Goal: Transaction & Acquisition: Purchase product/service

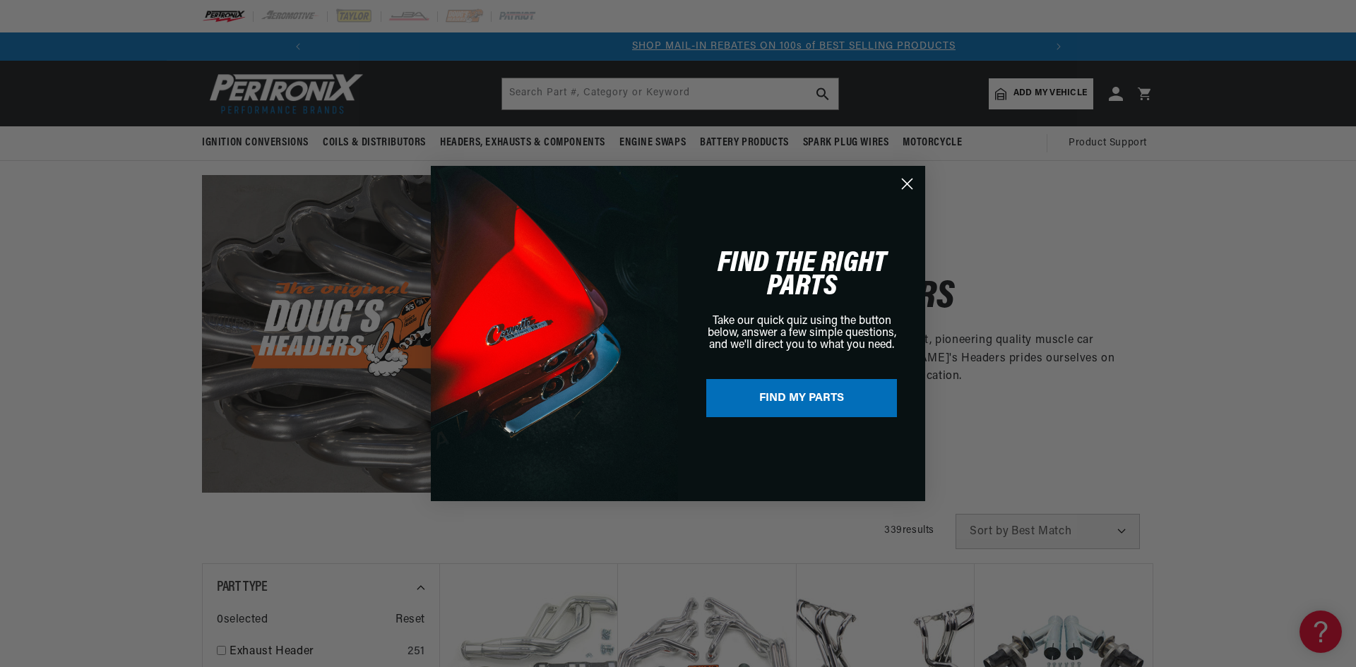
click at [912, 181] on circle "Close dialog" at bounding box center [906, 183] width 23 height 23
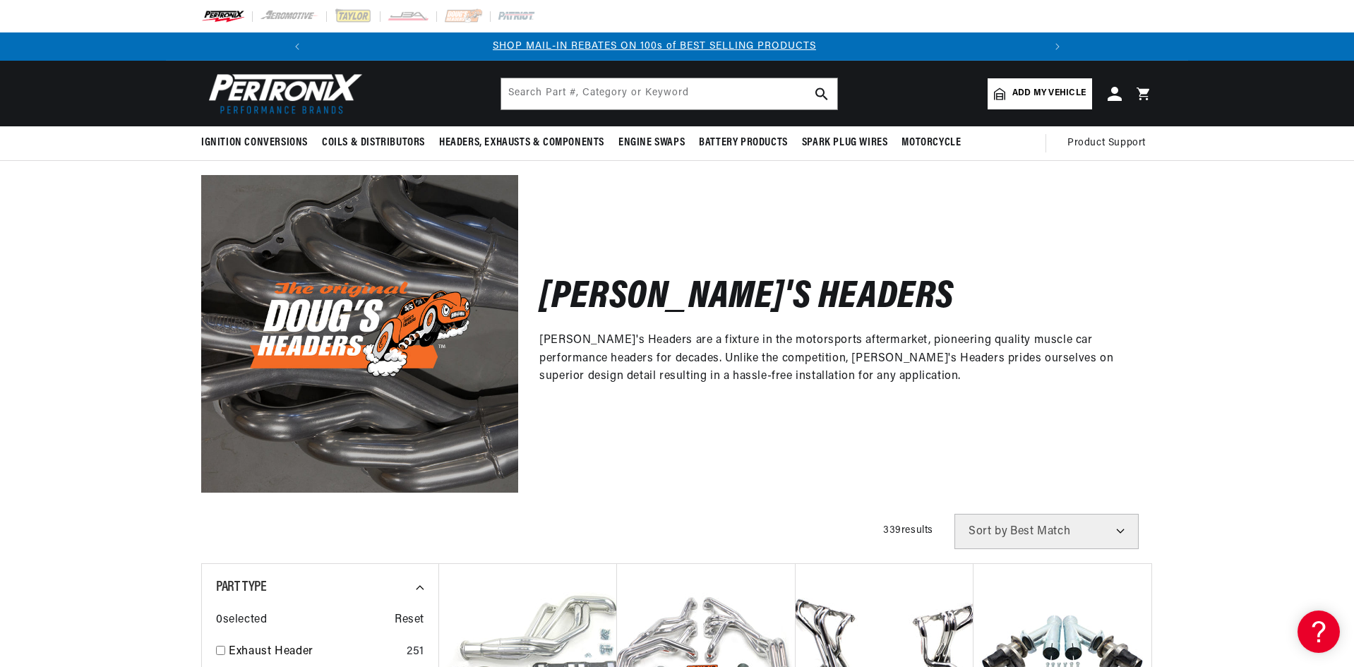
click at [1034, 95] on span "Add my vehicle" at bounding box center [1049, 93] width 73 height 13
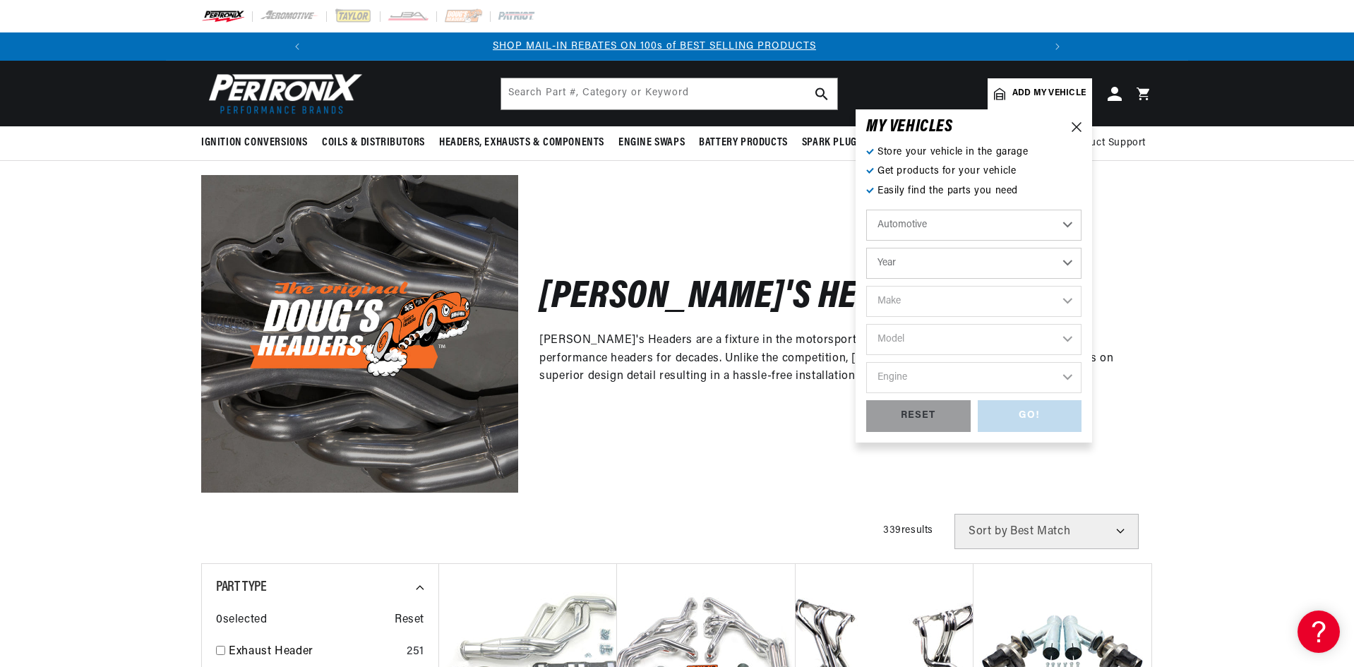
click at [1042, 228] on select "Automotive Agricultural Industrial Marine Motorcycle" at bounding box center [973, 225] width 215 height 31
click at [1176, 210] on div "Doug's Headers Doug's Headers are a fixture in the motorsports aftermarket, pio…" at bounding box center [677, 326] width 1022 height 331
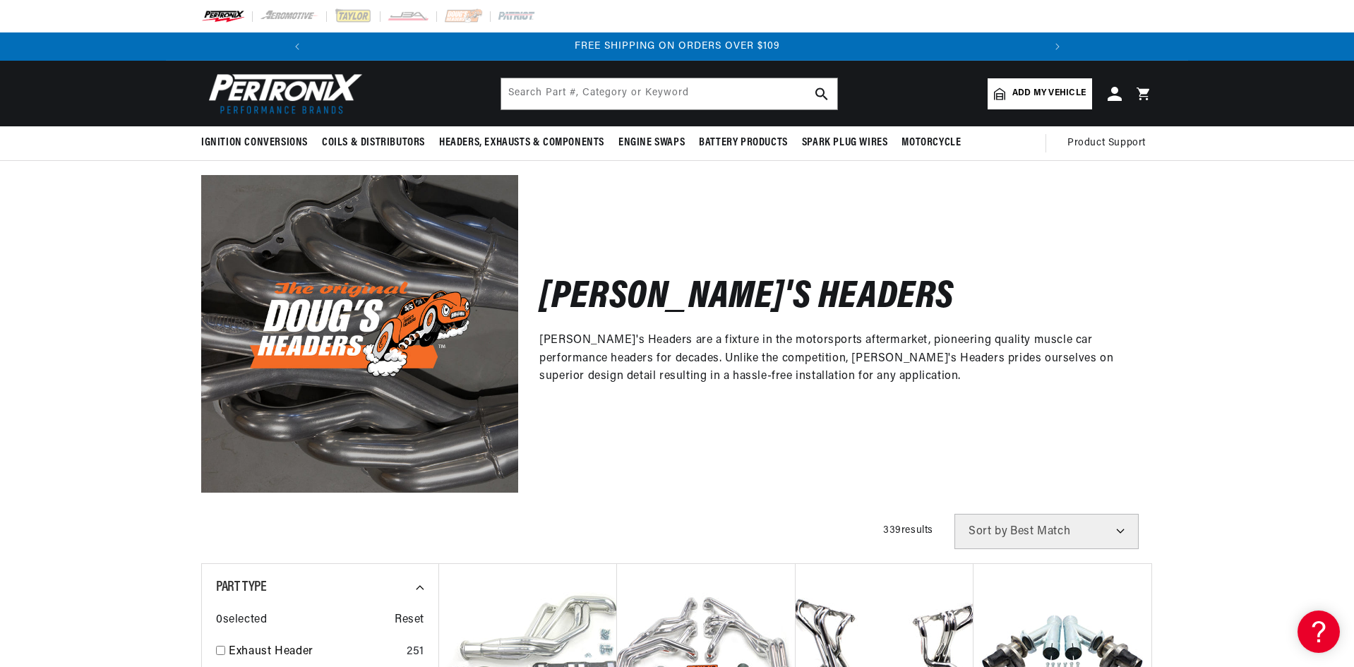
scroll to position [0, 1510]
click at [1080, 90] on span "Add my vehicle" at bounding box center [1049, 93] width 73 height 13
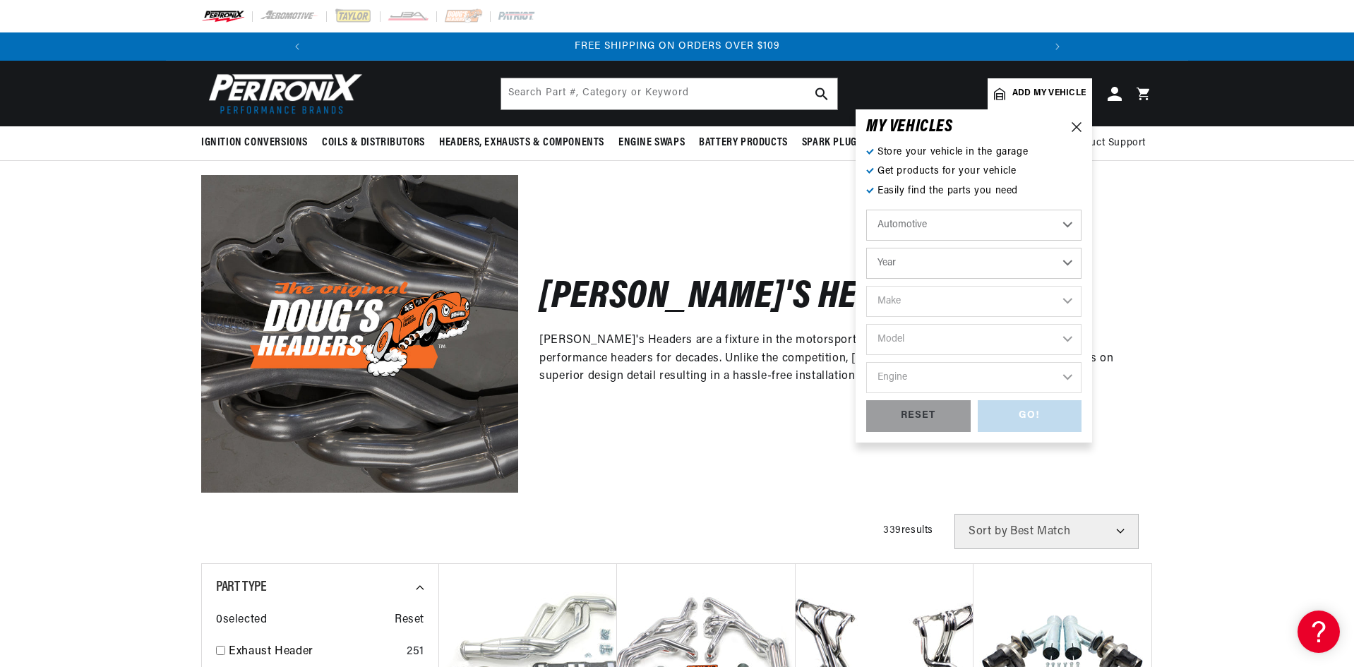
click at [1066, 260] on select "Year 2022 2021 2020 2019 2018 2017 2016 2015 2014 2013 2012 2011 2010 2009 2008…" at bounding box center [973, 263] width 215 height 31
drag, startPoint x: 1082, startPoint y: 335, endPoint x: 1082, endPoint y: 349, distance: 13.4
click at [1082, 349] on div "MY VEHICLE S Store your vehicle in the garage Get products for your vehicle Eas…" at bounding box center [974, 275] width 237 height 333
click at [1034, 261] on select "Year 2022 2021 2020 2019 2018 2017 2016 2015 2014 2013 2012 2011 2010 2009 2008…" at bounding box center [973, 263] width 215 height 31
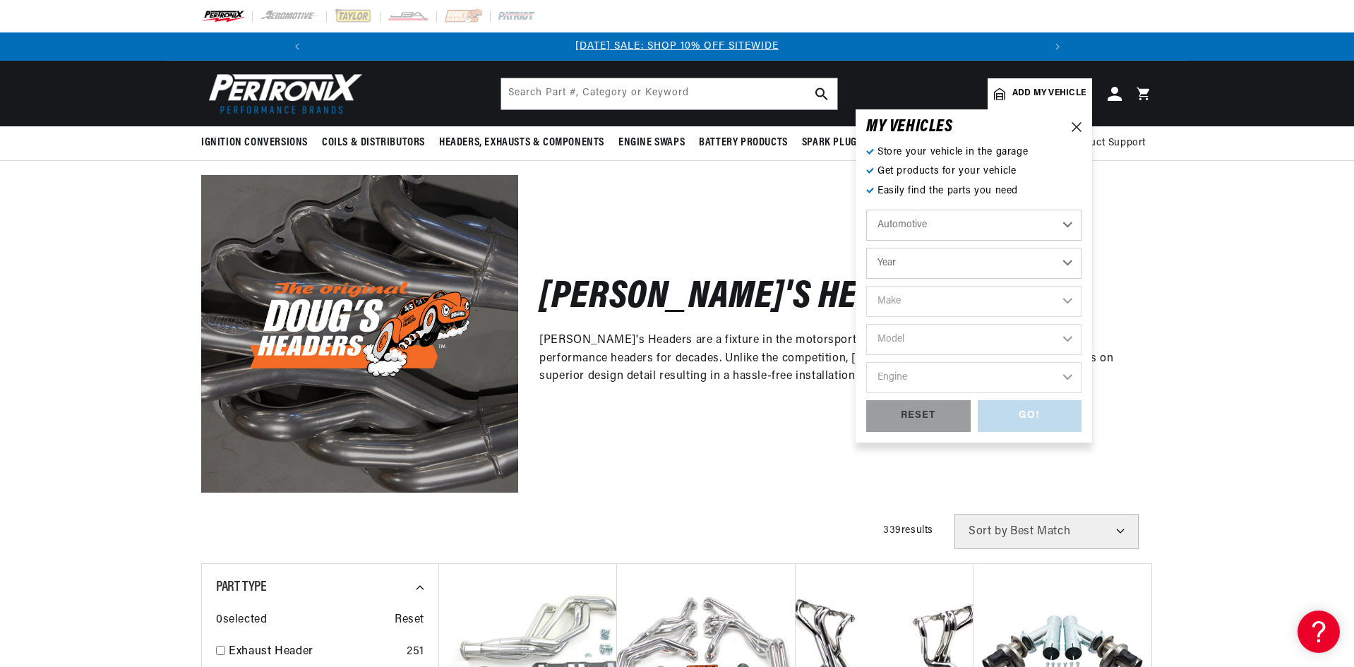
click at [1208, 234] on div "Doug's Headers Doug's Headers are a fixture in the motorsports aftermarket, pio…" at bounding box center [677, 326] width 1354 height 331
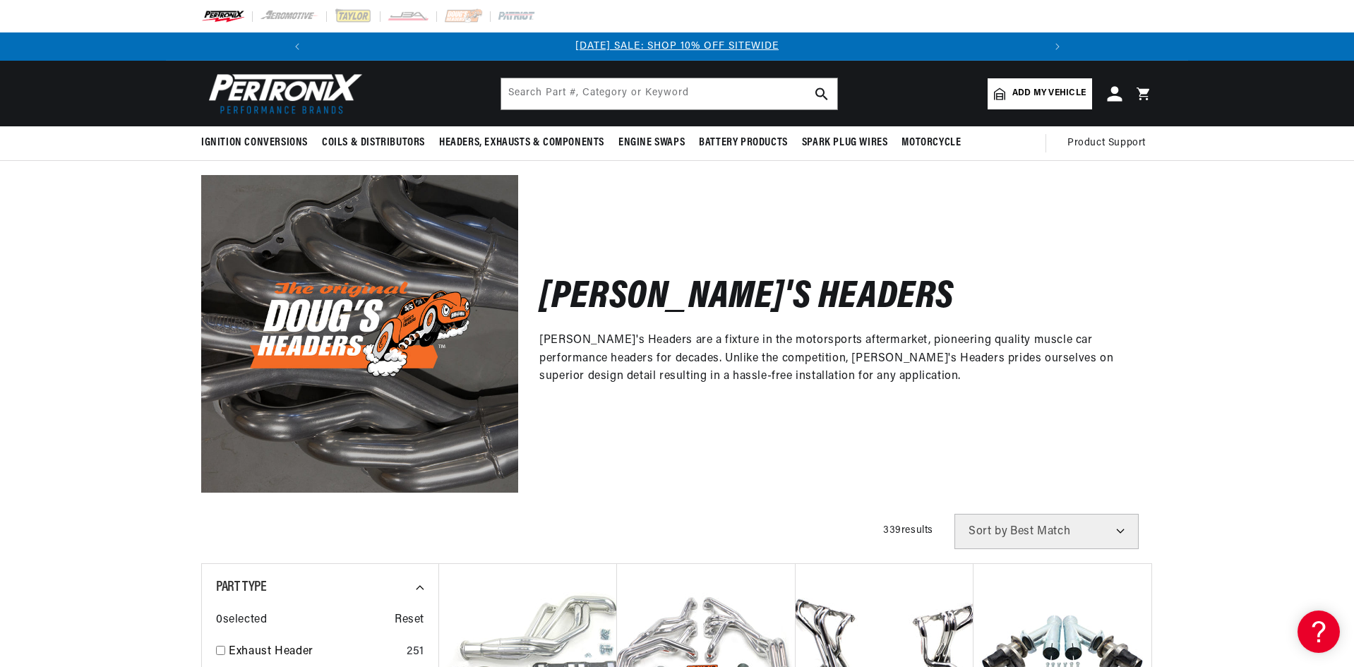
click at [1115, 92] on icon at bounding box center [1114, 93] width 15 height 15
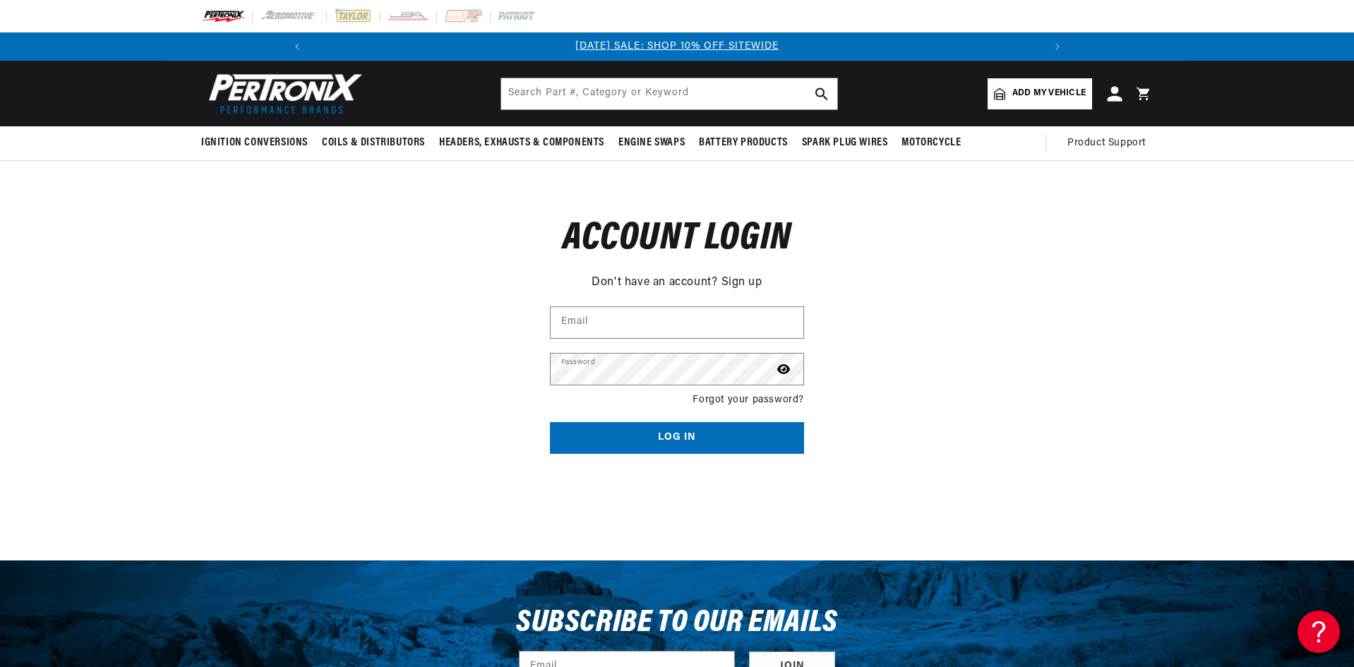
click at [1113, 96] on icon at bounding box center [1114, 93] width 15 height 15
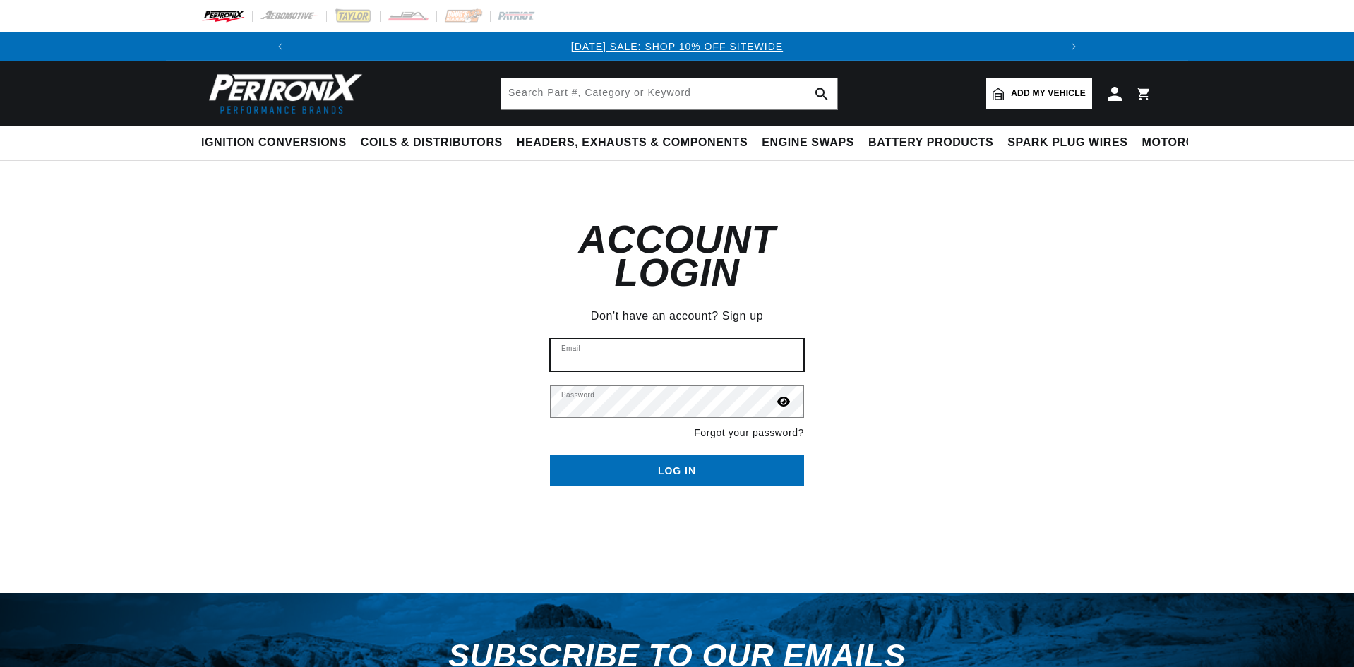
click at [605, 340] on input "Email" at bounding box center [677, 355] width 253 height 31
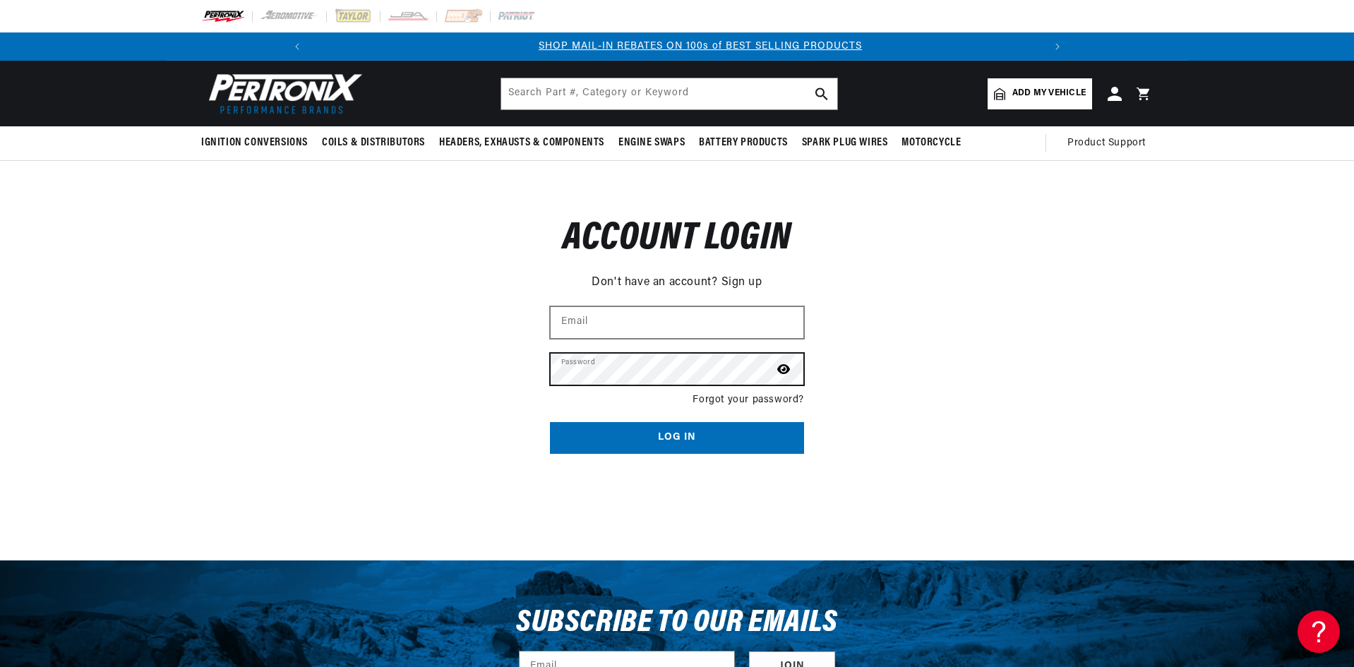
scroll to position [0, 755]
click at [550, 422] on button "Log in" at bounding box center [677, 438] width 254 height 32
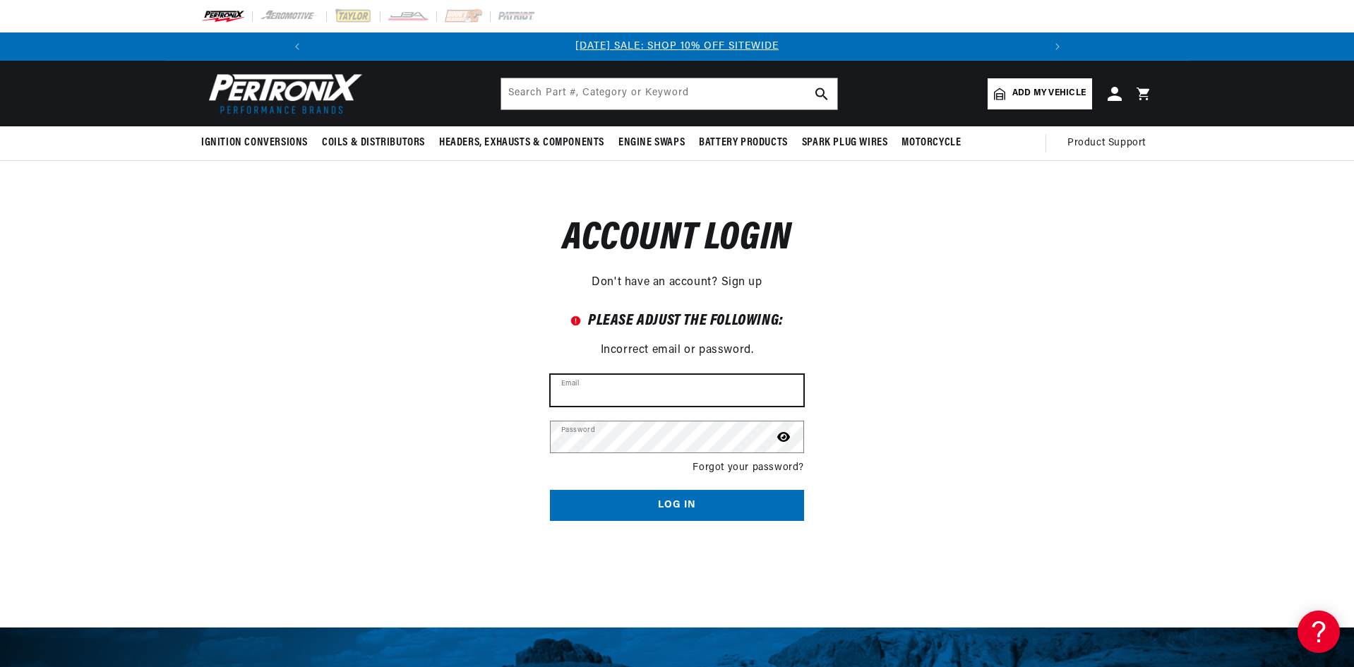
click at [627, 388] on input "Email" at bounding box center [677, 390] width 253 height 31
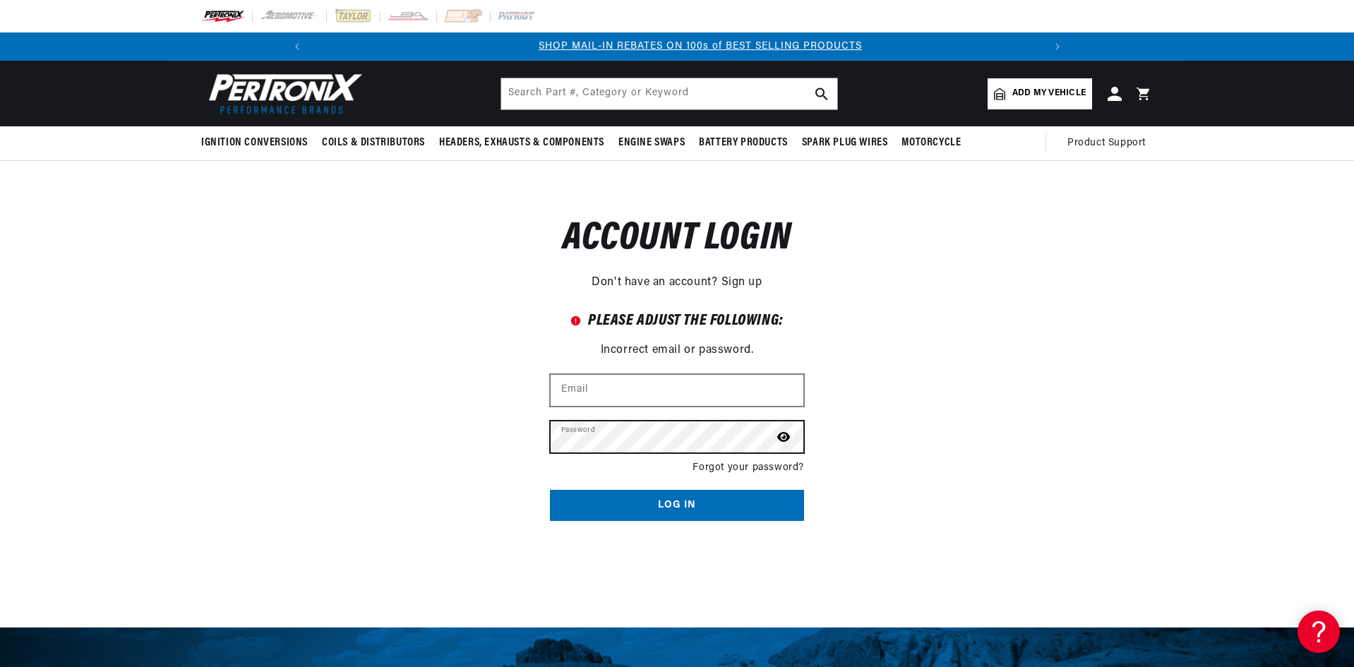
scroll to position [0, 755]
click at [550, 490] on button "Log in" at bounding box center [677, 506] width 254 height 32
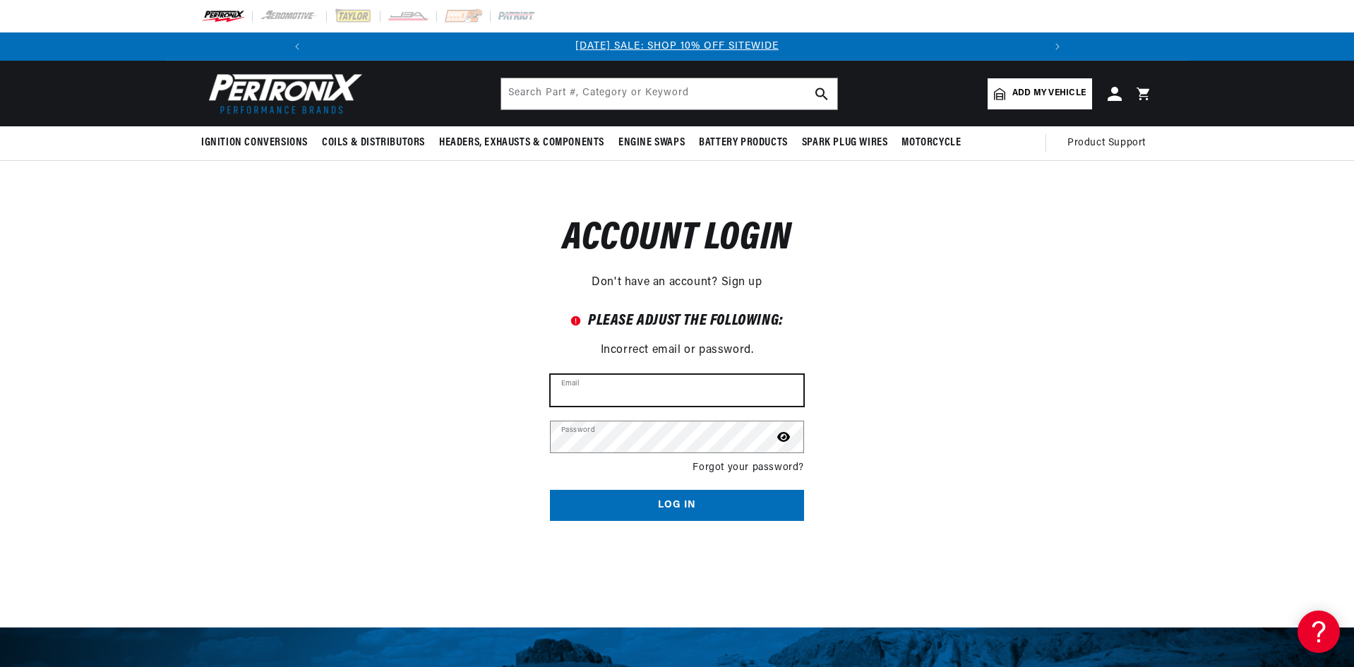
click at [683, 393] on input "Email" at bounding box center [677, 390] width 253 height 31
click at [608, 386] on input "Email" at bounding box center [677, 390] width 253 height 31
type input "hajr_328@yahoo.com"
click at [784, 436] on icon at bounding box center [783, 437] width 13 height 10
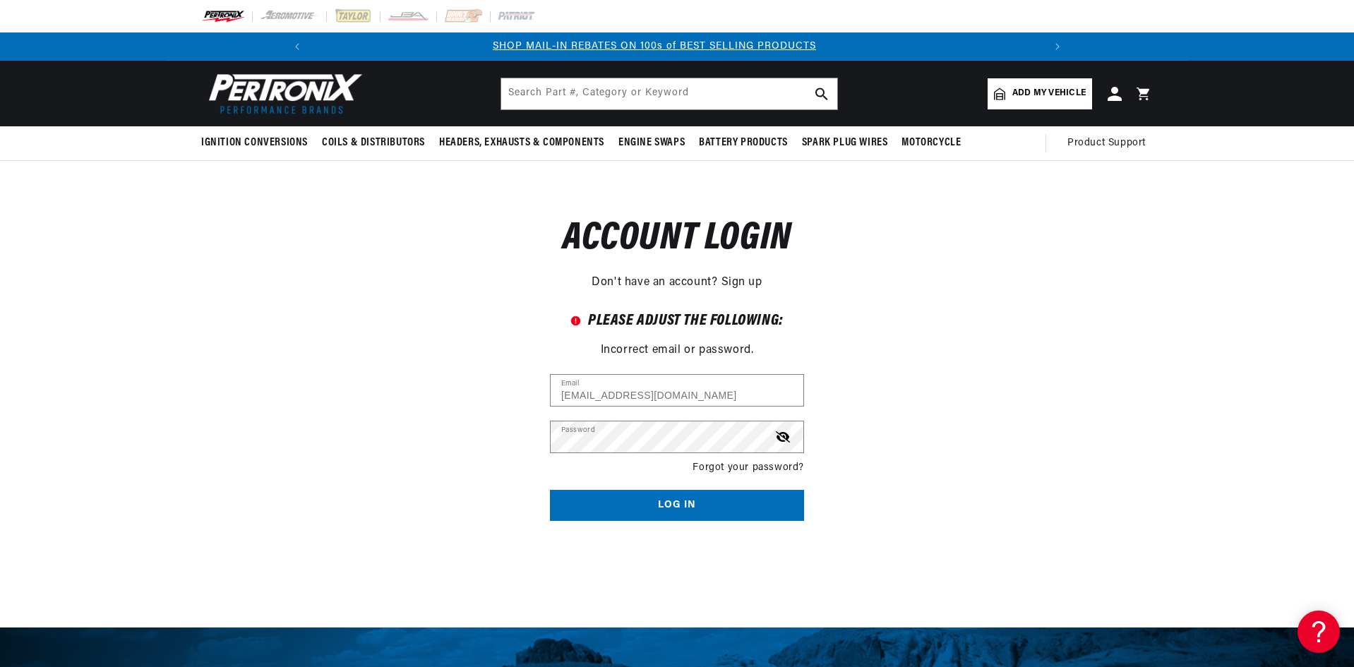
drag, startPoint x: 771, startPoint y: 460, endPoint x: 809, endPoint y: 460, distance: 38.1
click at [771, 460] on link "Forgot your password?" at bounding box center [749, 468] width 112 height 16
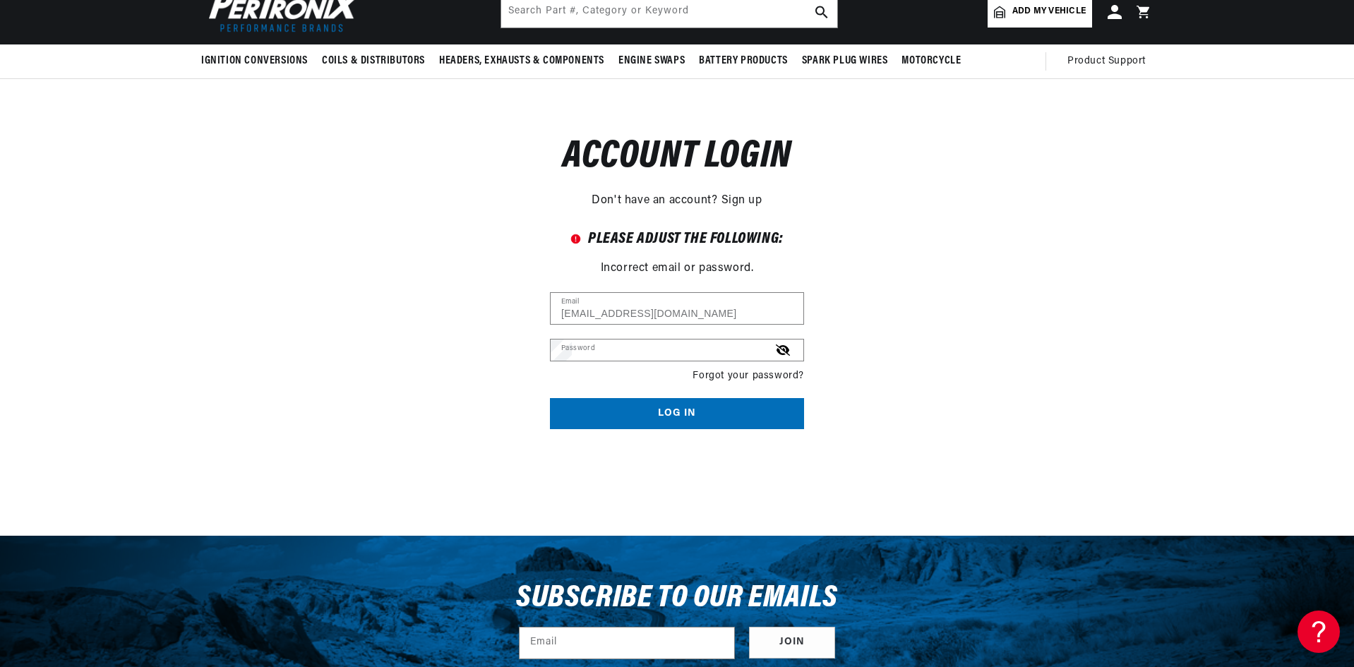
scroll to position [0, 1510]
click at [0, 0] on input "Email" at bounding box center [0, 0] width 0 height 0
type input "hajr_328@yahoo.com"
click at [0, 0] on button "Submit" at bounding box center [0, 0] width 0 height 0
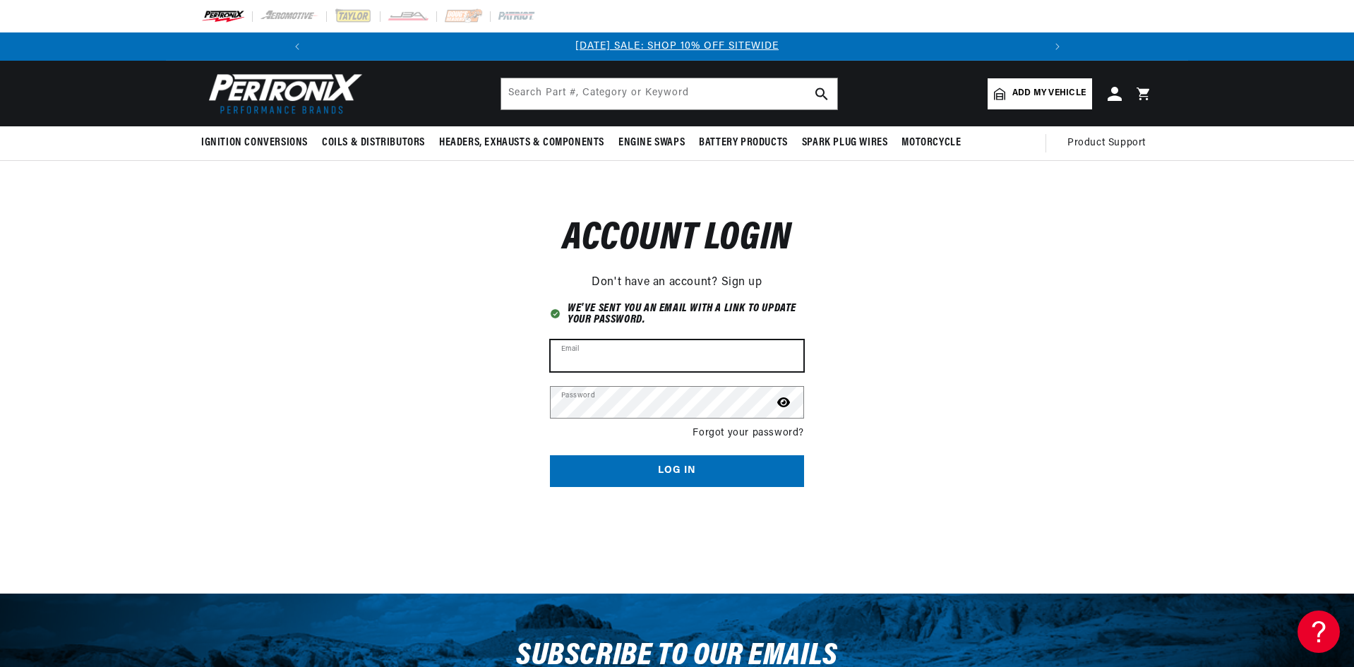
click at [727, 356] on input "Email" at bounding box center [677, 355] width 253 height 31
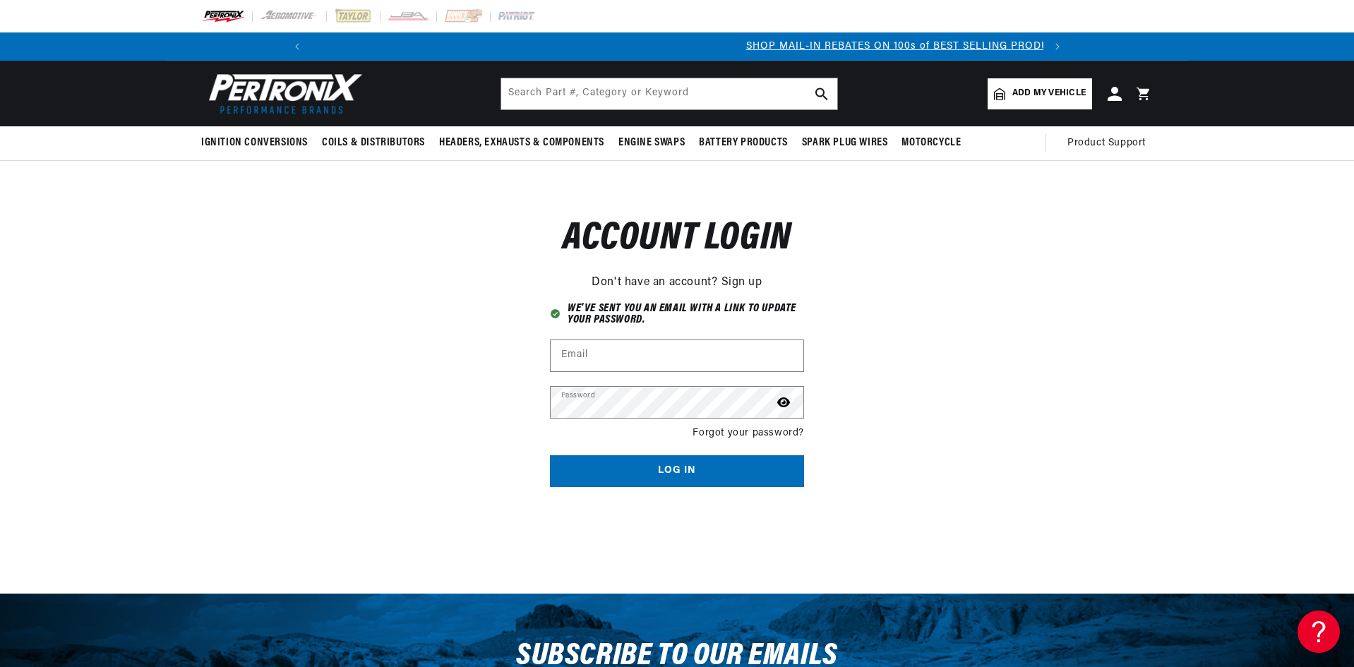
click at [981, 365] on div "Reset your password Don't have an account? Sign up Email Submit Cancel Account …" at bounding box center [677, 342] width 1354 height 362
click at [1117, 95] on icon at bounding box center [1114, 93] width 15 height 15
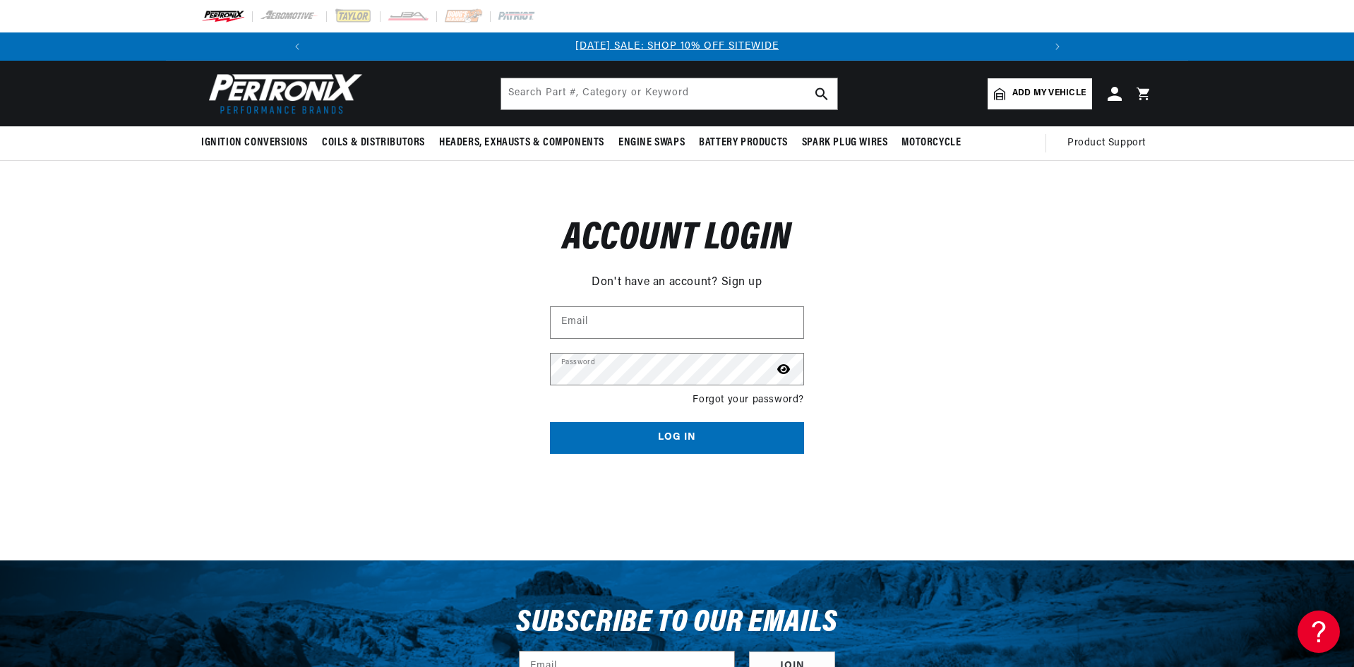
click at [1007, 96] on link "Add my vehicle" at bounding box center [1040, 93] width 105 height 31
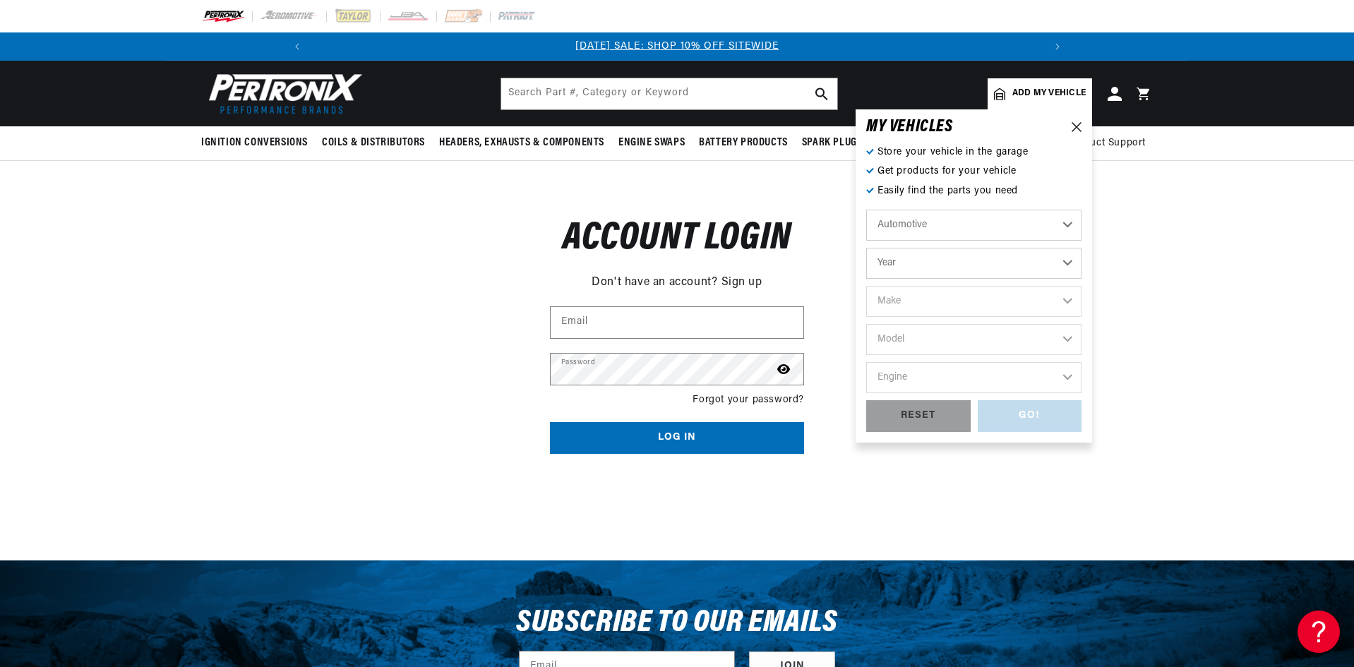
click at [973, 231] on select "Automotive Agricultural Industrial Marine Motorcycle" at bounding box center [973, 225] width 215 height 31
click at [1176, 230] on div "Reset your password Don't have an account? Sign up Email Submit Cancel Account …" at bounding box center [677, 325] width 1354 height 328
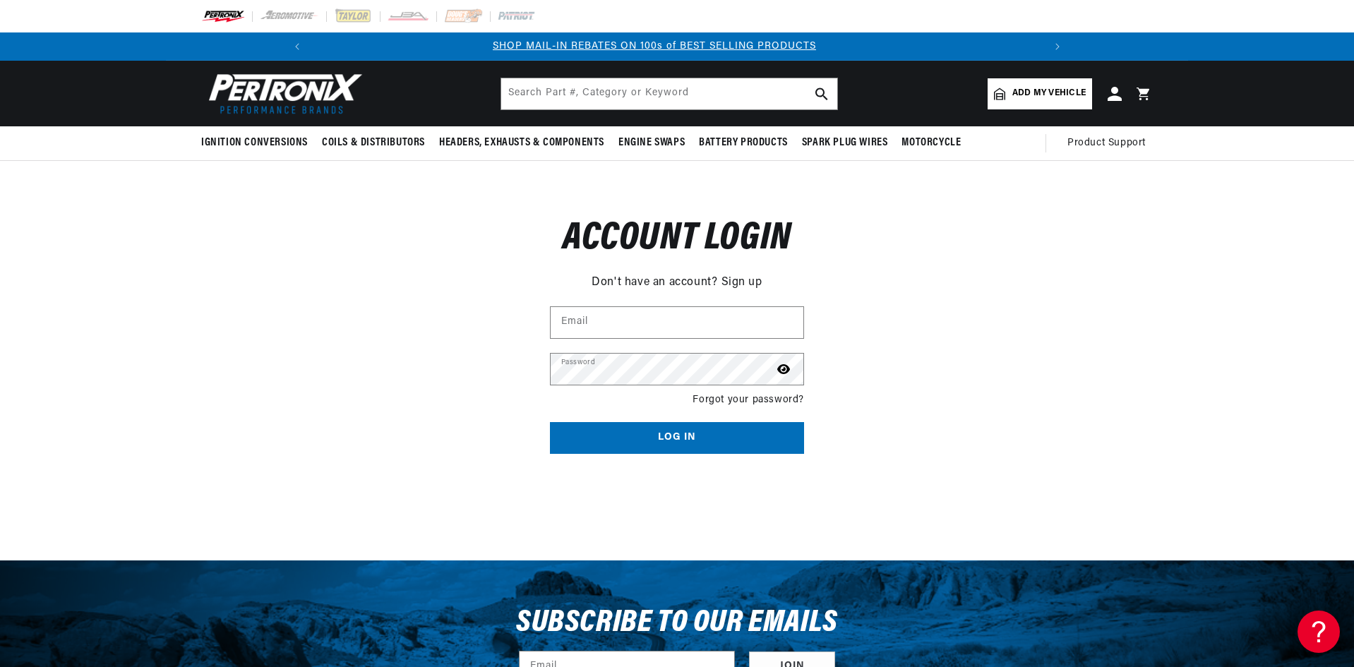
click at [1078, 90] on span "Add my vehicle" at bounding box center [1049, 93] width 73 height 13
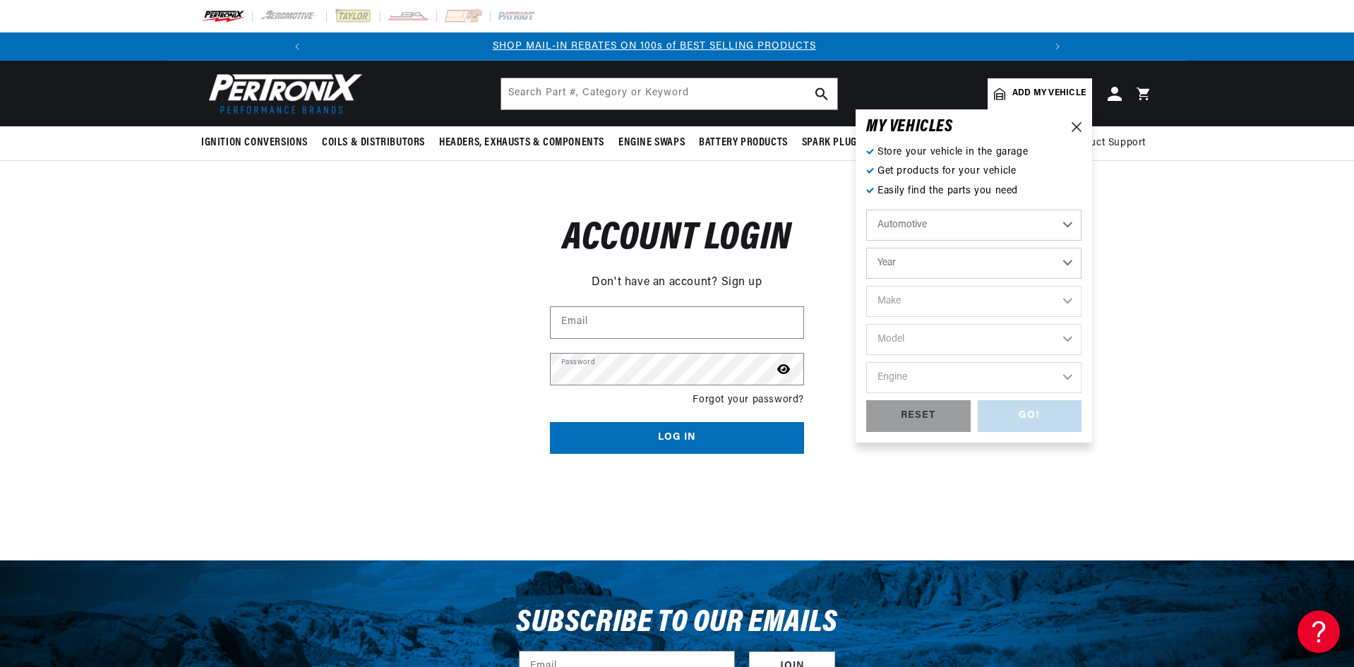
click at [970, 268] on select "Year 2022 2021 2020 2019 2018 2017 2016 2015 2014 2013 2012 2011 2010 2009 2008…" at bounding box center [973, 263] width 215 height 31
select select "1982"
click at [866, 248] on select "Year 2022 2021 2020 2019 2018 2017 2016 2015 2014 2013 2012 2011 2010 2009 2008…" at bounding box center [973, 263] width 215 height 31
select select "1982"
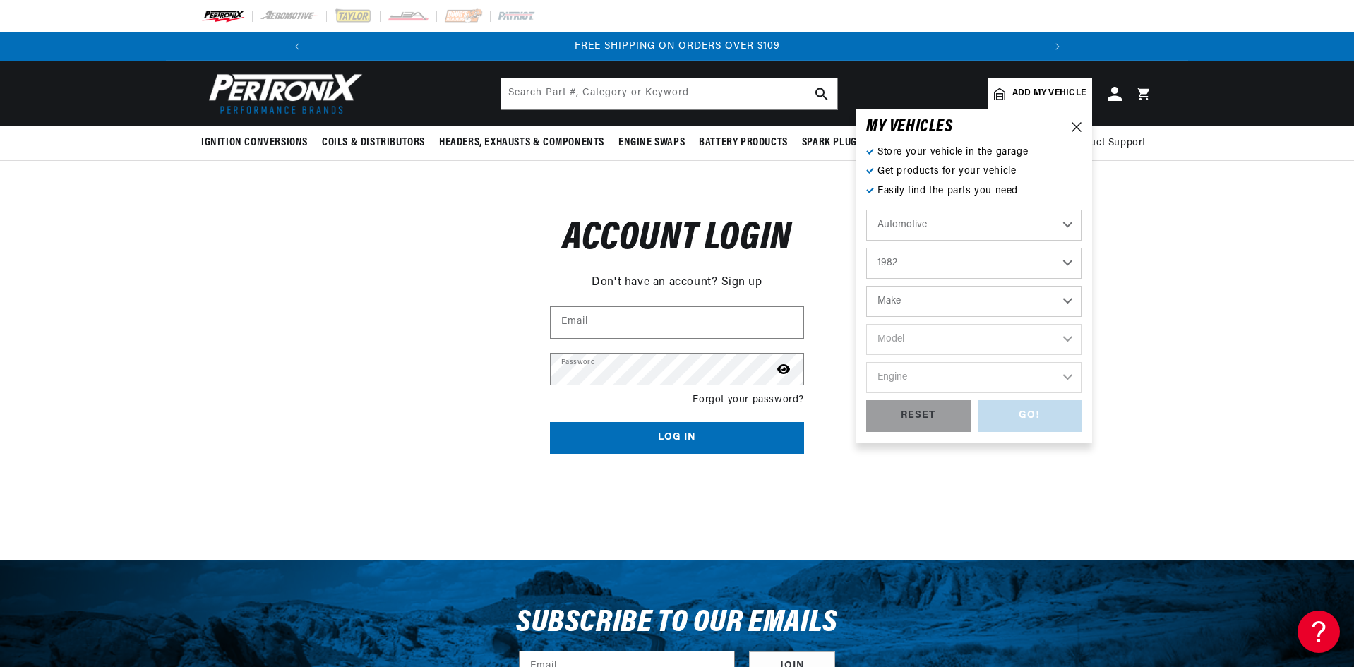
click at [931, 309] on select "Make American Motors Avanti Buick Cadillac Checker Chevrolet Chrysler Dodge For…" at bounding box center [973, 301] width 215 height 31
select select "Chevrolet"
click at [866, 286] on select "Make American Motors Avanti Buick Cadillac Checker Chevrolet Chrysler Dodge For…" at bounding box center [973, 301] width 215 height 31
select select "Chevrolet"
click at [945, 338] on select "Model B60 C10 C10 Suburban C15 C20 C20 Suburban C30 C60 C70 Camaro Caprice Cele…" at bounding box center [973, 339] width 215 height 31
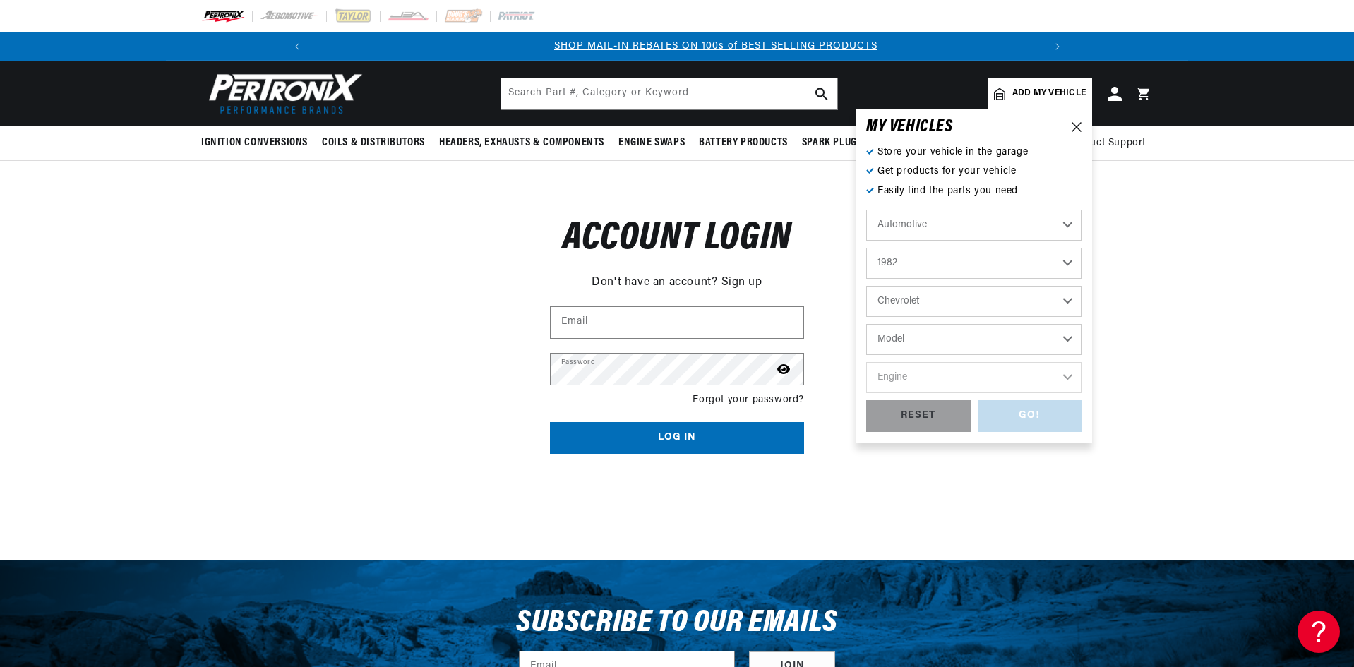
select select "Corvette"
click at [866, 324] on select "Model B60 C10 C10 Suburban C15 C20 C20 Suburban C30 C60 C70 Camaro Caprice Cele…" at bounding box center [973, 339] width 215 height 31
select select "Corvette"
click at [972, 377] on select "Engine 5.7L" at bounding box center [973, 377] width 215 height 31
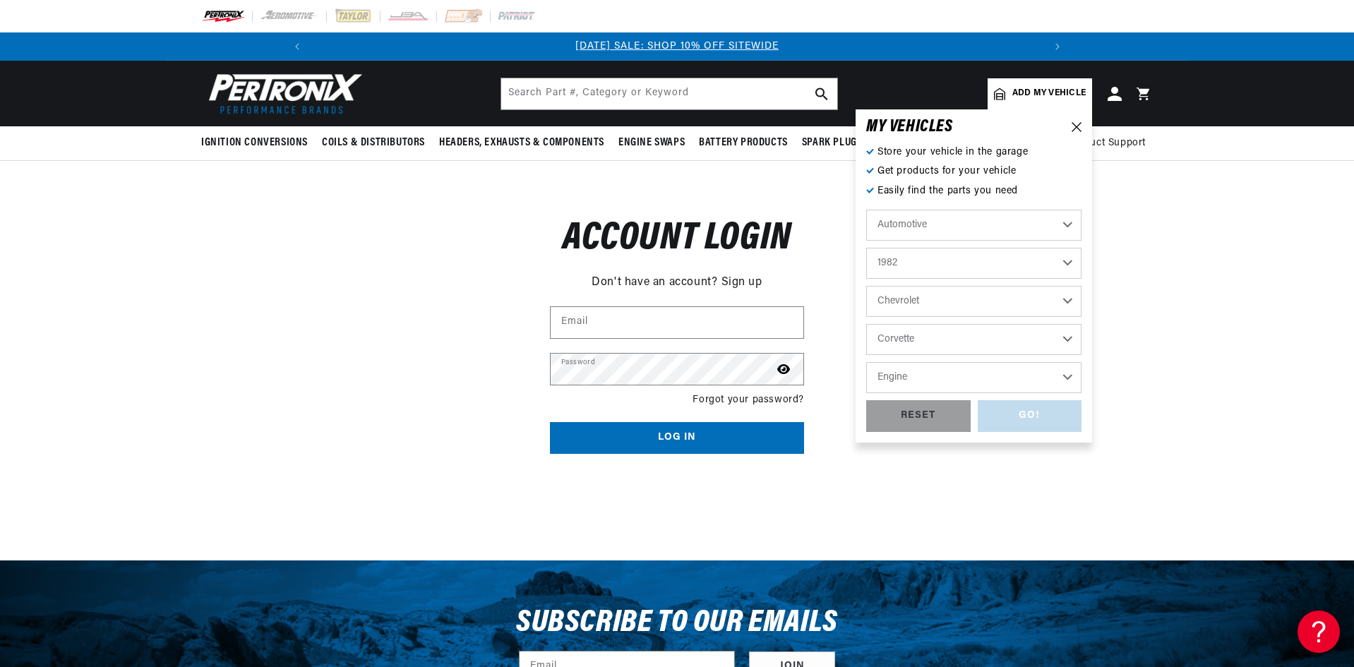
select select "5.7L"
click at [866, 362] on select "Engine 5.7L" at bounding box center [973, 377] width 215 height 31
select select "5.7L"
drag, startPoint x: 1029, startPoint y: 411, endPoint x: 1332, endPoint y: 448, distance: 305.2
click at [1031, 411] on div "GO!" at bounding box center [1030, 416] width 105 height 32
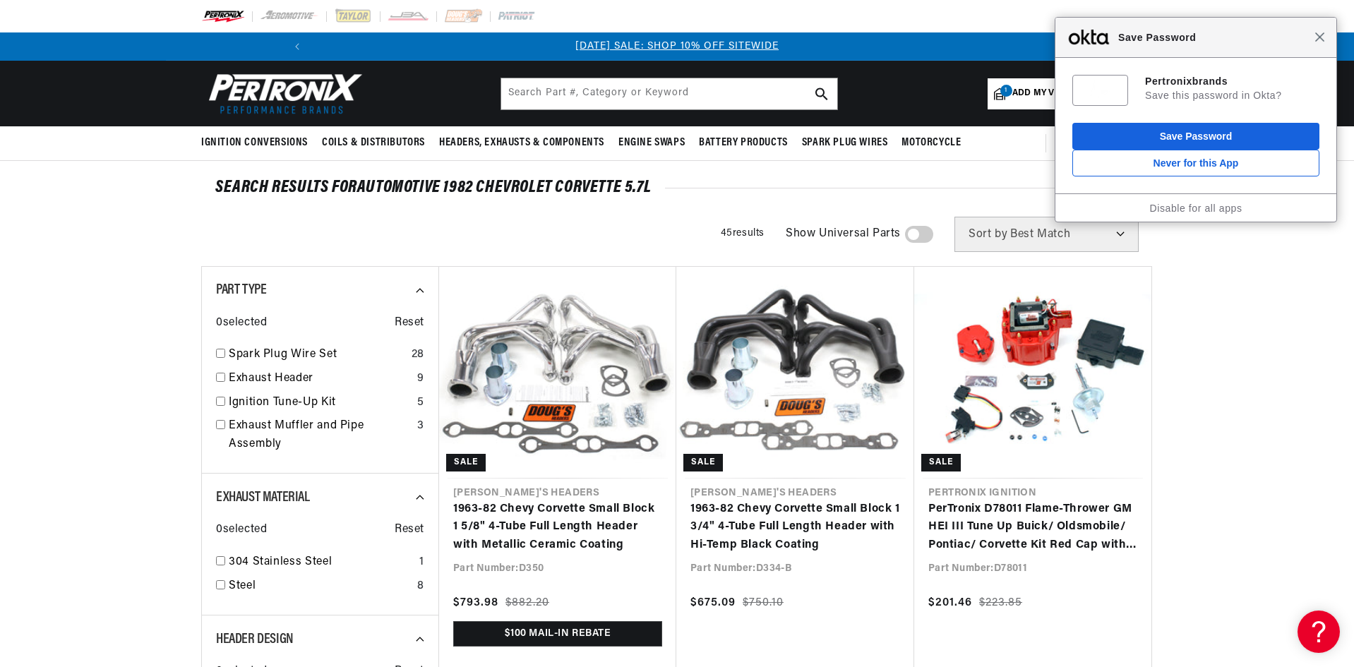
click at [1319, 40] on span "Close" at bounding box center [1320, 37] width 11 height 11
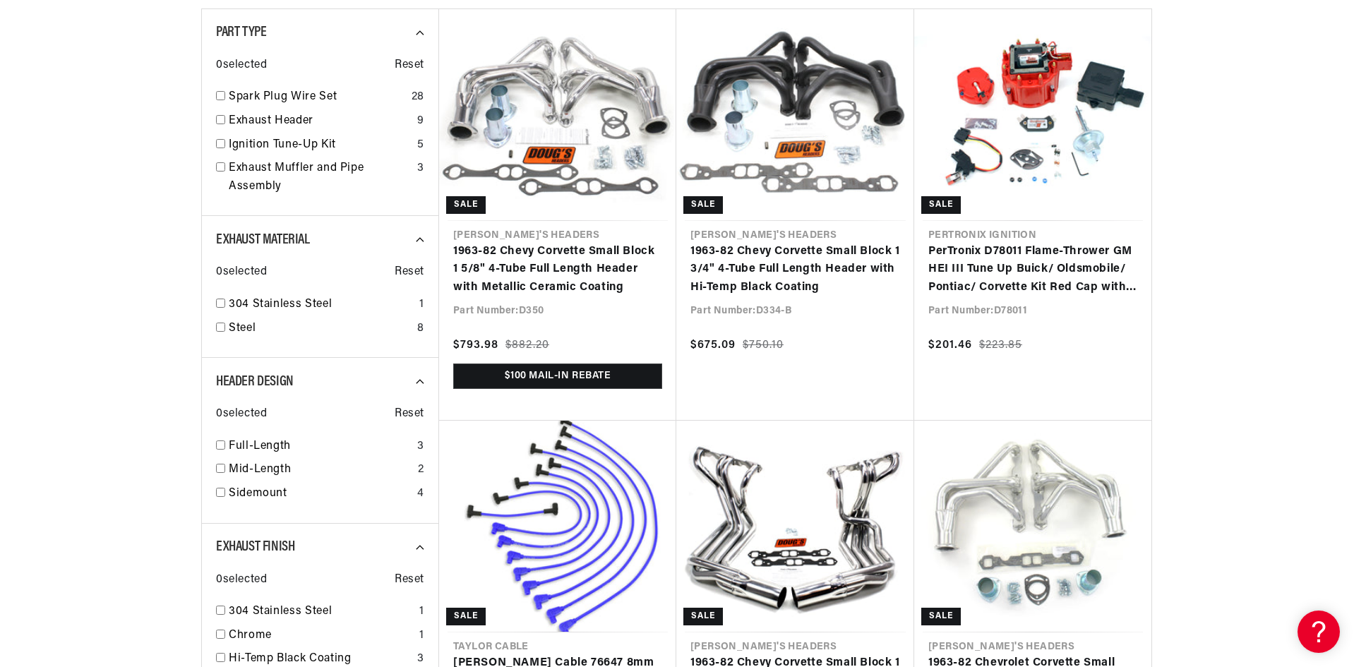
scroll to position [0, 1510]
click at [221, 445] on input "checkbox" at bounding box center [220, 445] width 9 height 9
checkbox input "true"
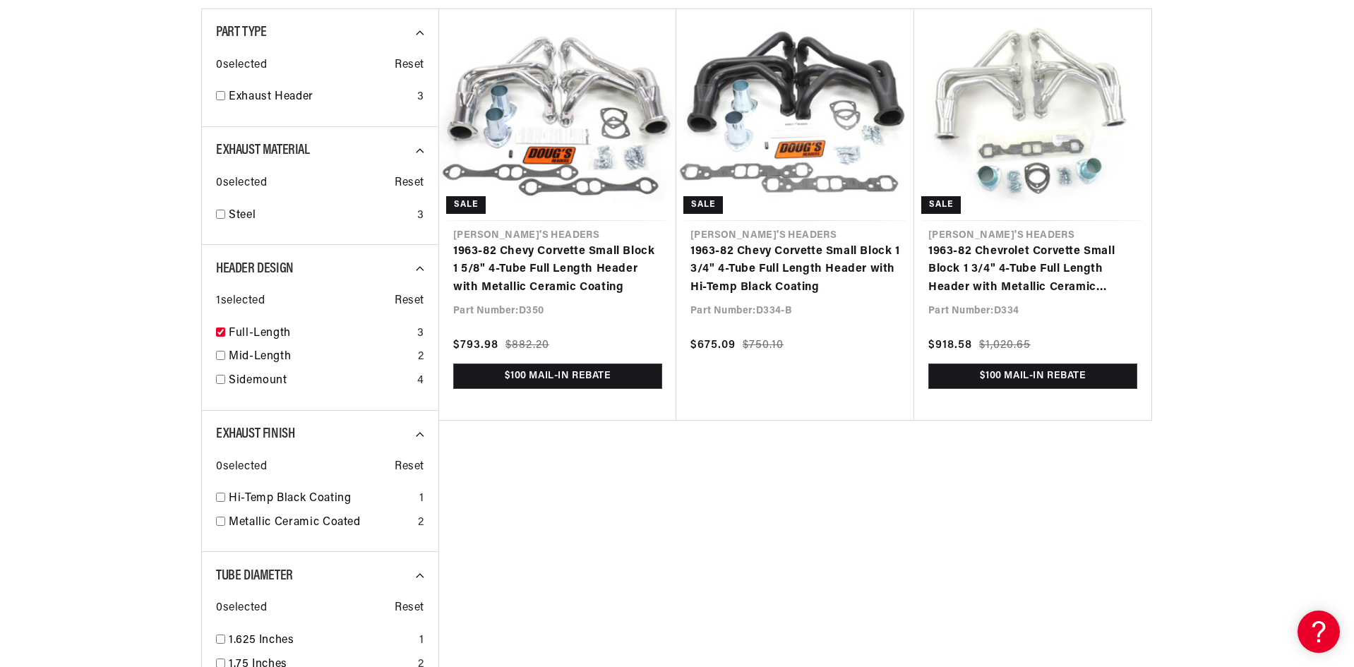
drag, startPoint x: 1353, startPoint y: 285, endPoint x: 1351, endPoint y: 325, distance: 39.6
click at [1351, 325] on section "SEARCH RESULTS FOR Automotive 1982 Chevrolet Corvette 5.7L All Products Header …" at bounding box center [677, 588] width 1354 height 1371
click at [559, 243] on link "1963-82 Chevy Corvette Small Block 1 5/8" 4-Tube Full Length Header with Metall…" at bounding box center [557, 270] width 209 height 54
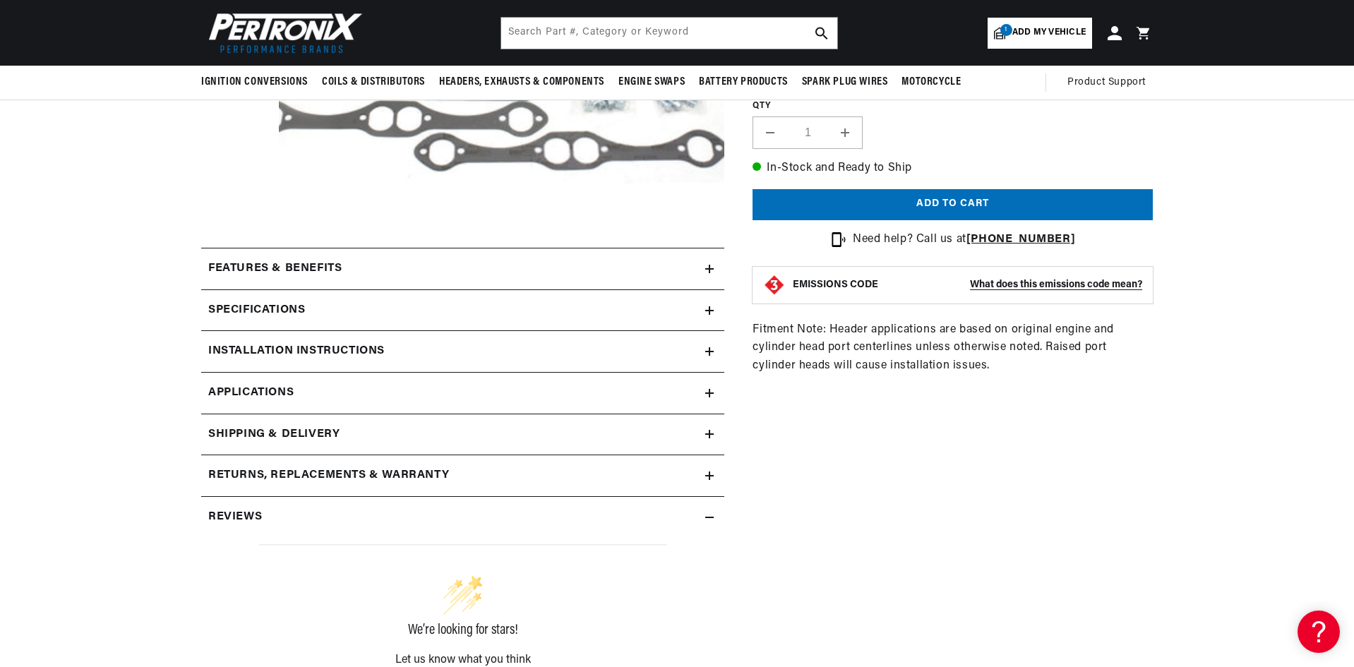
click at [708, 265] on icon at bounding box center [709, 269] width 8 height 8
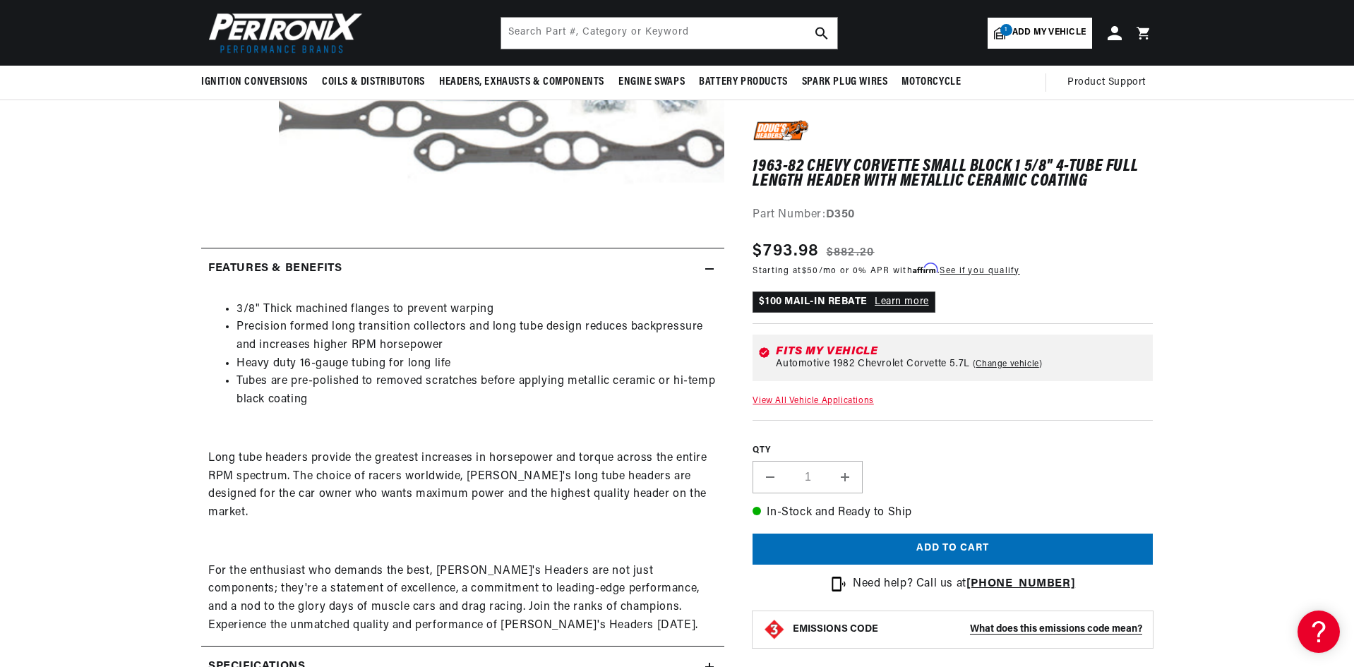
scroll to position [0, 1510]
click at [709, 273] on icon at bounding box center [709, 269] width 8 height 8
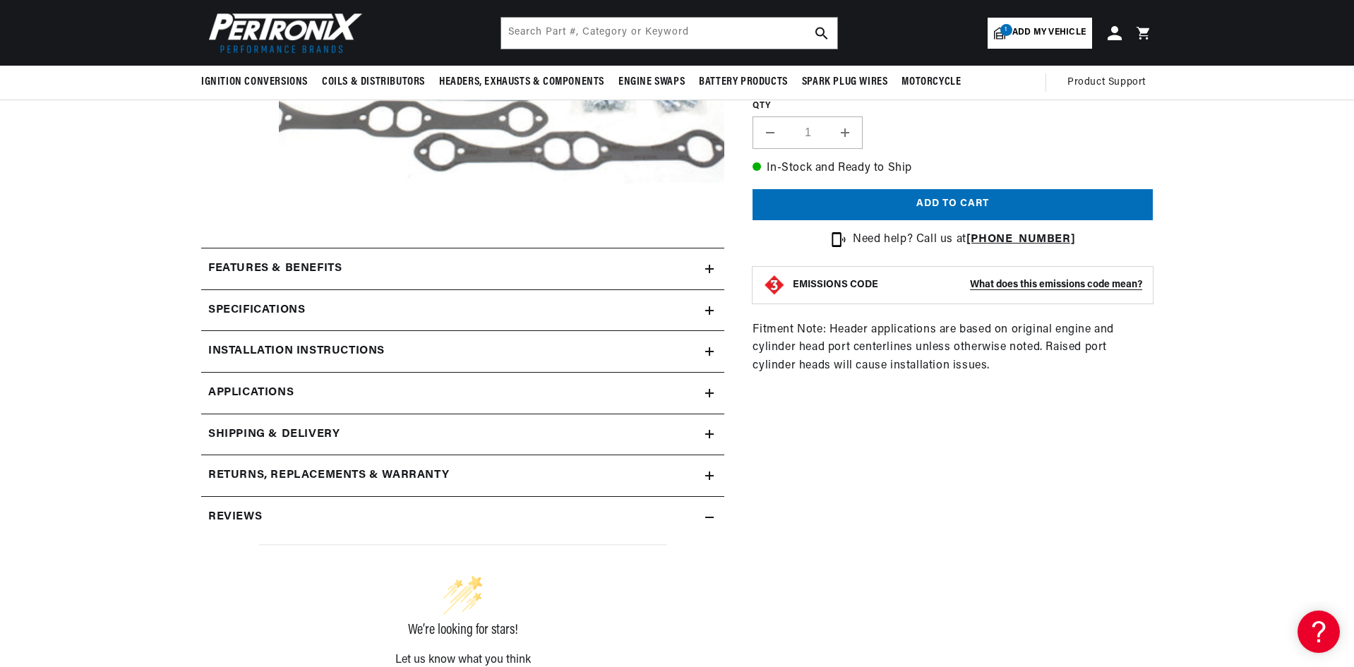
scroll to position [0, 0]
click at [713, 311] on icon at bounding box center [709, 311] width 8 height 0
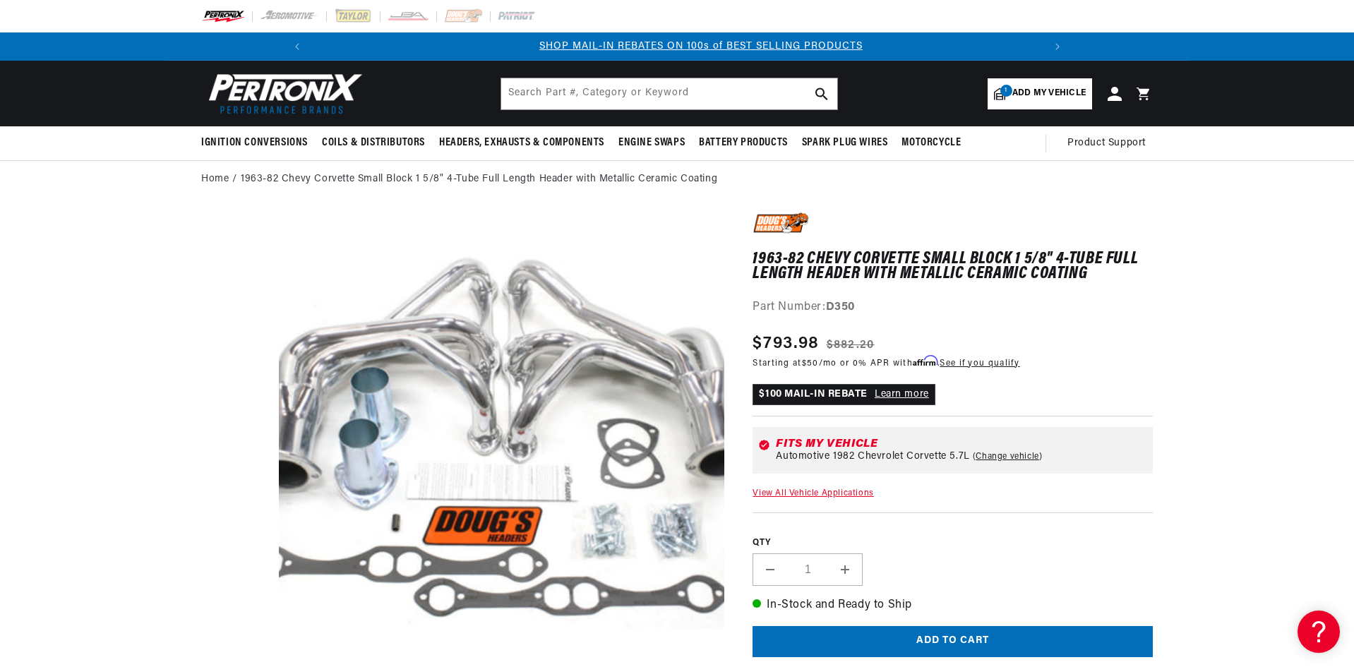
scroll to position [0, 755]
